Goal: Task Accomplishment & Management: Manage account settings

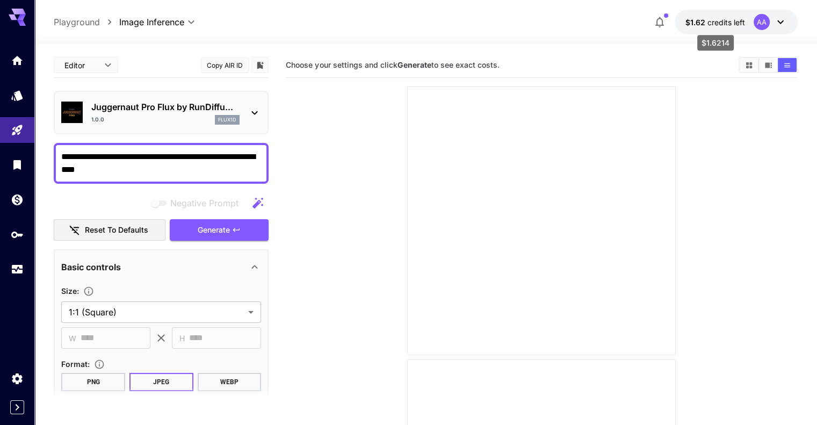
click at [727, 20] on span "credits left" at bounding box center [726, 22] width 38 height 9
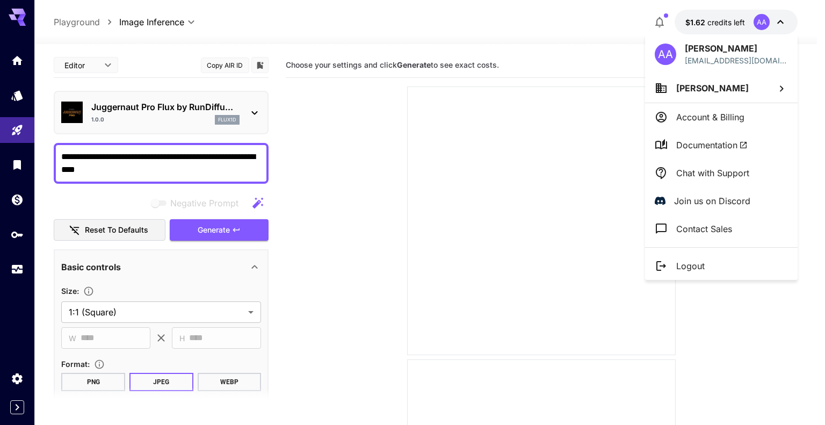
click at [18, 241] on div at bounding box center [412, 212] width 825 height 425
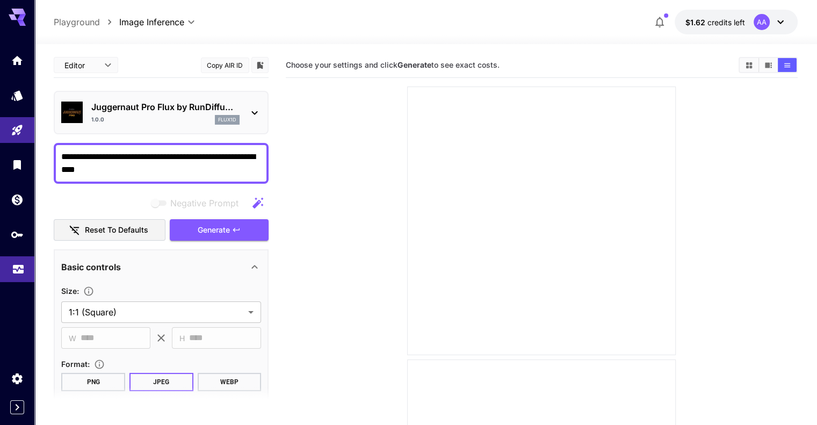
click at [19, 264] on icon "Usage" at bounding box center [18, 264] width 11 height 5
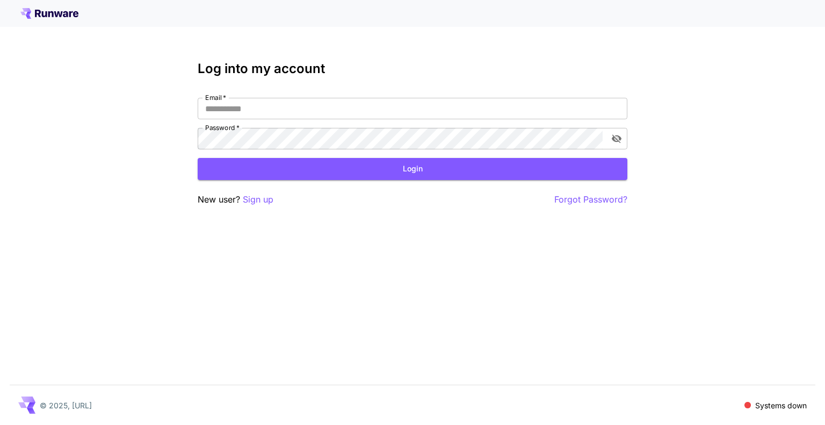
click at [255, 120] on div "Email   * Email   * Password   * Password   *" at bounding box center [413, 124] width 430 height 52
click at [253, 113] on input "Email   *" at bounding box center [413, 108] width 430 height 21
type input "**********"
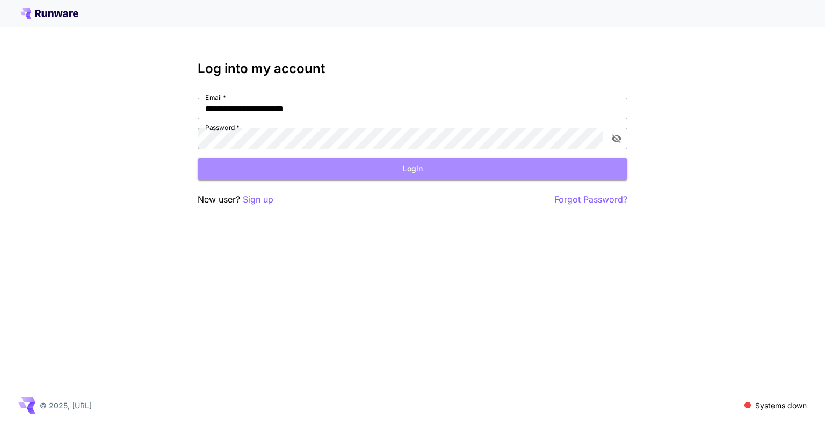
click at [357, 173] on button "Login" at bounding box center [413, 169] width 430 height 22
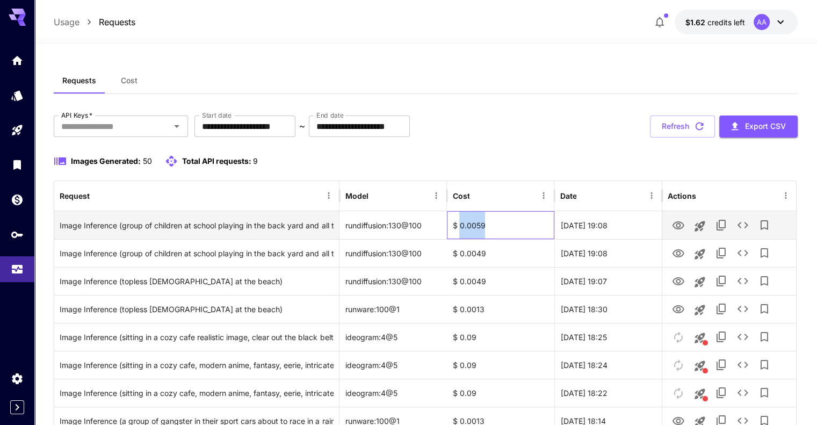
drag, startPoint x: 490, startPoint y: 221, endPoint x: 459, endPoint y: 221, distance: 31.1
click at [459, 221] on div "$ 0.0059" at bounding box center [500, 225] width 107 height 28
click at [677, 220] on icon "View Image" at bounding box center [678, 225] width 13 height 13
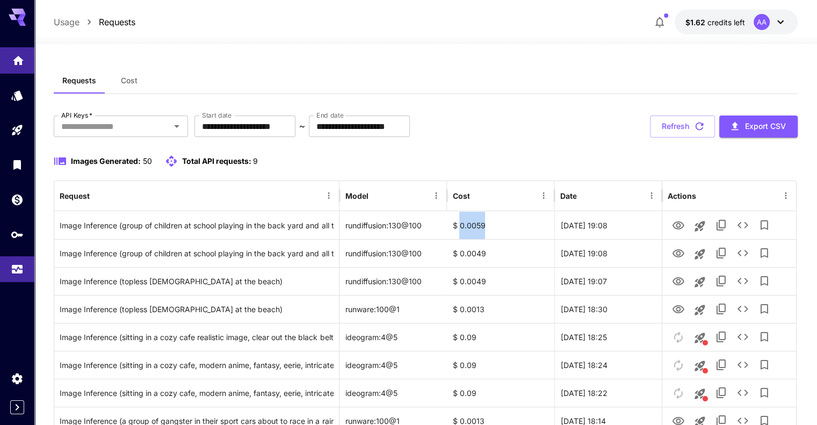
click at [21, 58] on icon "Home" at bounding box center [18, 57] width 11 height 9
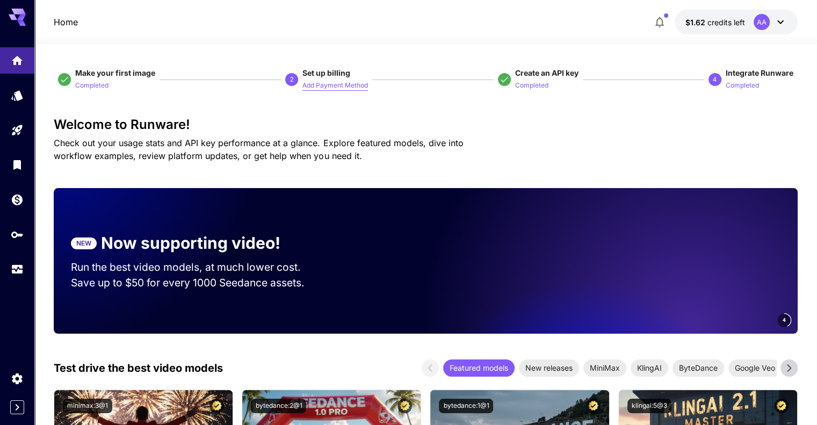
click at [345, 86] on p "Add Payment Method" at bounding box center [335, 86] width 66 height 10
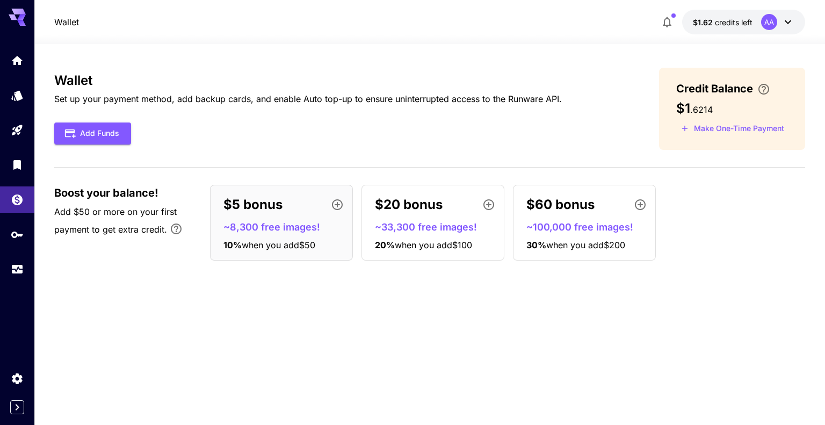
click at [342, 201] on icon "button" at bounding box center [337, 204] width 13 height 13
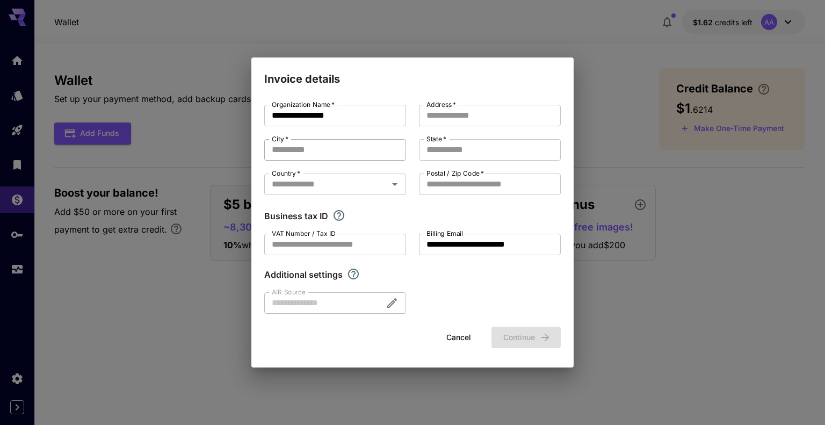
click at [369, 145] on input "City   *" at bounding box center [335, 149] width 142 height 21
click at [350, 273] on icon "Explore additional customization settings" at bounding box center [353, 273] width 13 height 13
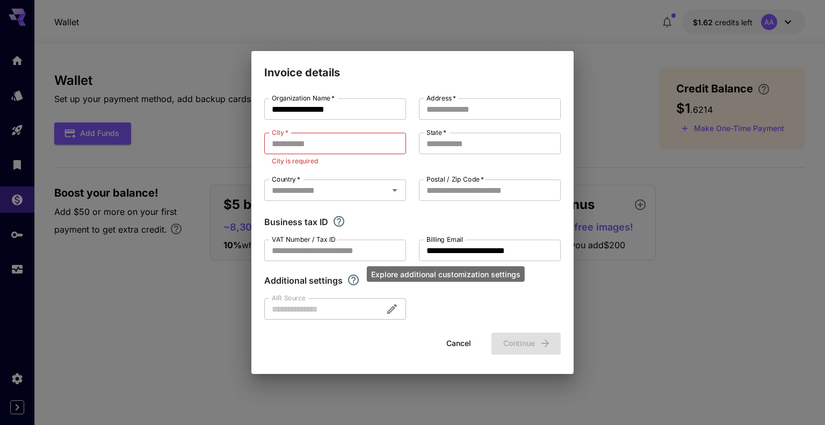
click at [352, 281] on icon "Explore additional customization settings" at bounding box center [353, 279] width 13 height 13
click at [309, 306] on div at bounding box center [335, 308] width 142 height 21
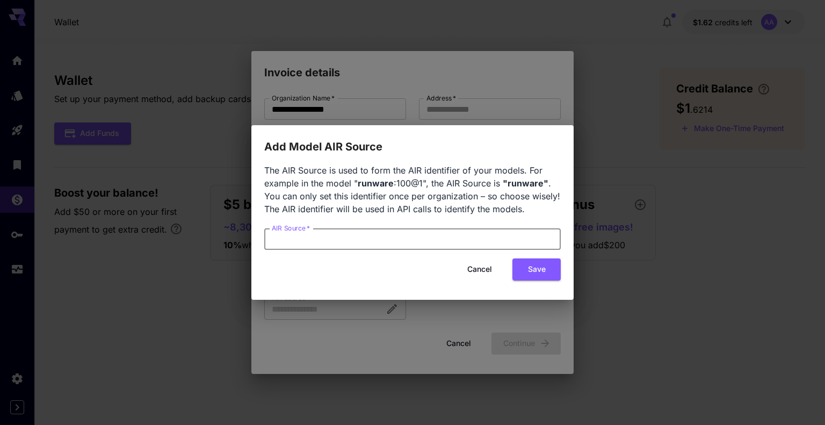
click at [355, 245] on input "AIR Source   *" at bounding box center [412, 238] width 296 height 21
click at [384, 236] on input "AIR Source   *" at bounding box center [412, 238] width 296 height 21
click at [491, 272] on button "Cancel" at bounding box center [479, 269] width 48 height 22
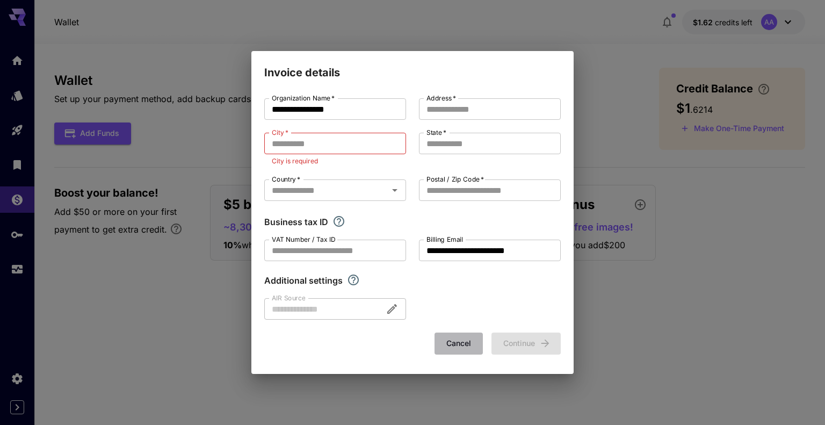
click at [455, 344] on button "Cancel" at bounding box center [458, 343] width 48 height 22
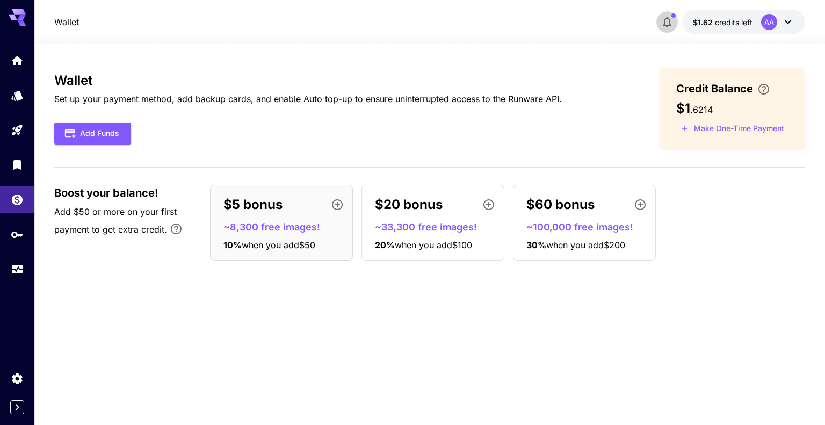
click at [666, 23] on icon "button" at bounding box center [667, 22] width 13 height 13
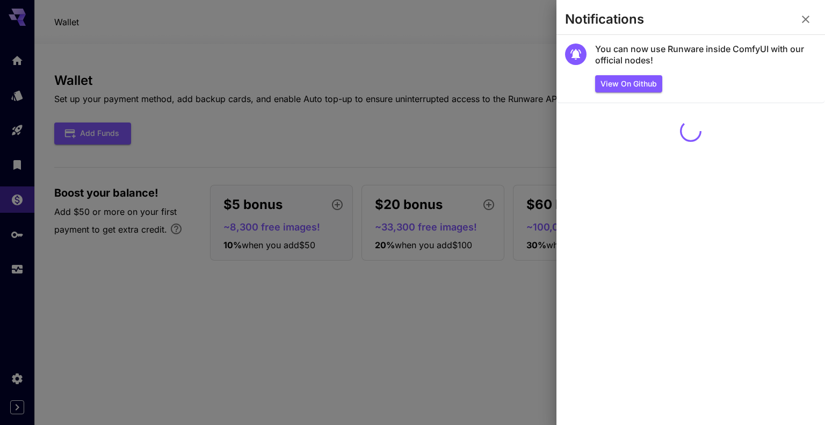
click at [522, 50] on div at bounding box center [412, 212] width 825 height 425
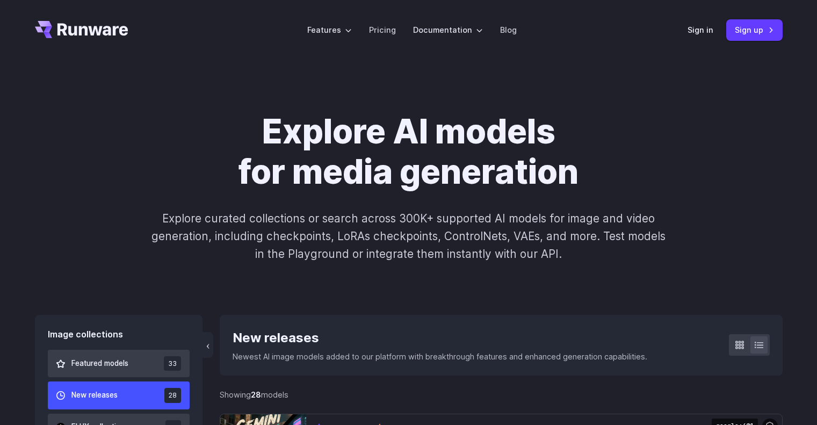
select select "*******"
select select "******"
